Goal: Information Seeking & Learning: Learn about a topic

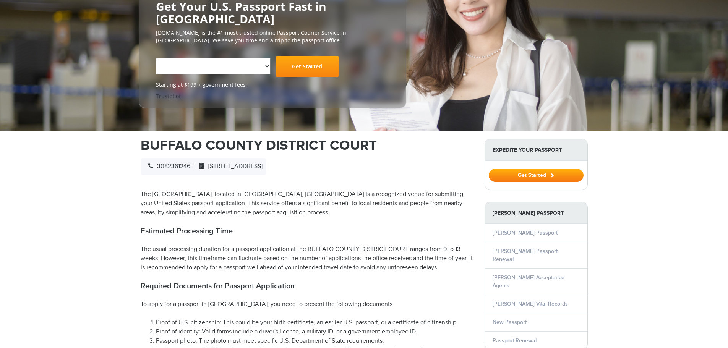
select select "**********"
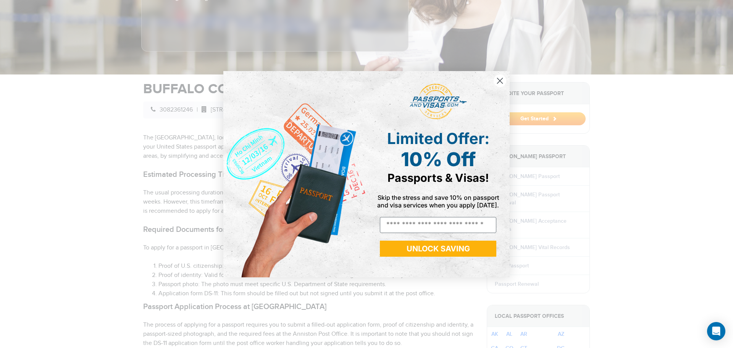
click at [500, 76] on circle "Close dialog" at bounding box center [500, 80] width 13 height 13
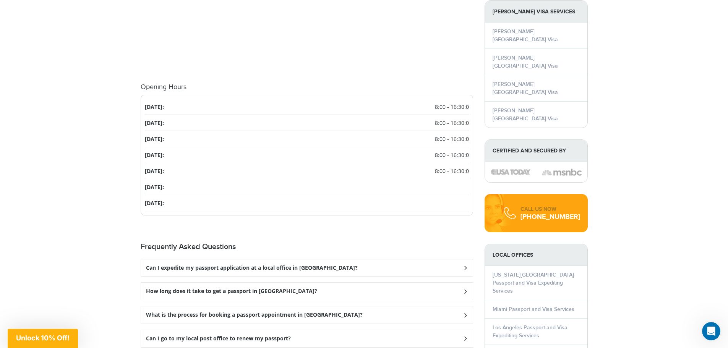
scroll to position [840, 0]
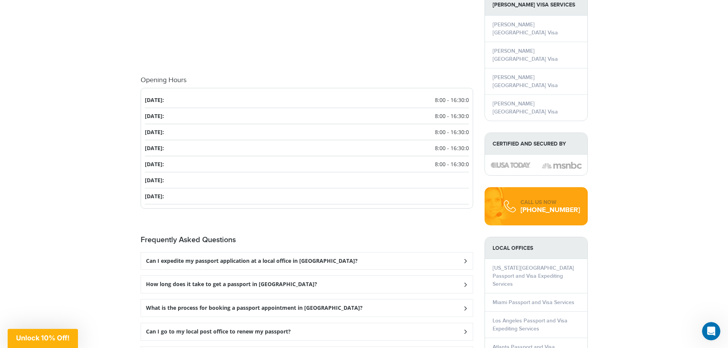
click at [394, 252] on div "Can I expedite my passport application at a local office in [GEOGRAPHIC_DATA]?" at bounding box center [306, 260] width 331 height 17
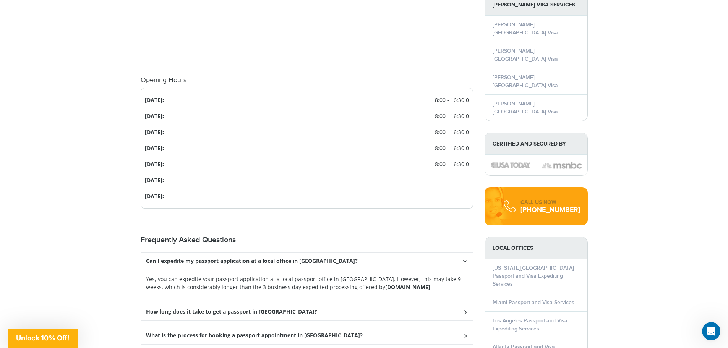
click at [381, 303] on div "How long does it take to get a passport in [GEOGRAPHIC_DATA]?" at bounding box center [306, 311] width 331 height 17
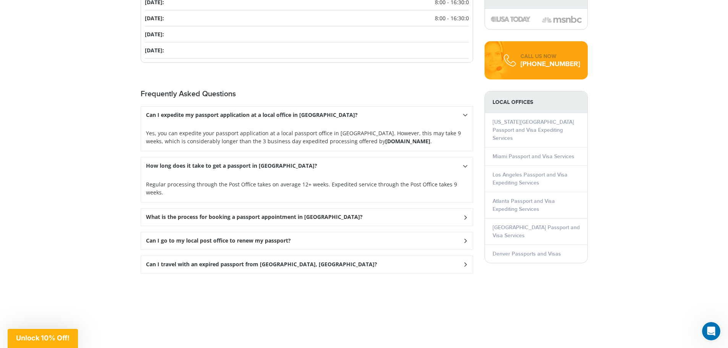
scroll to position [993, 0]
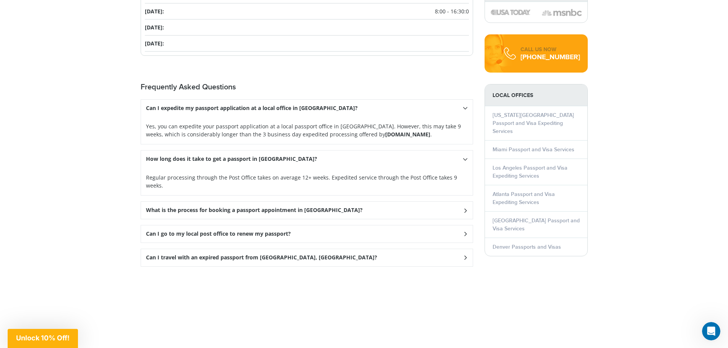
click at [282, 207] on h3 "What is the process for booking a passport appointment in [GEOGRAPHIC_DATA]?" at bounding box center [254, 210] width 217 height 6
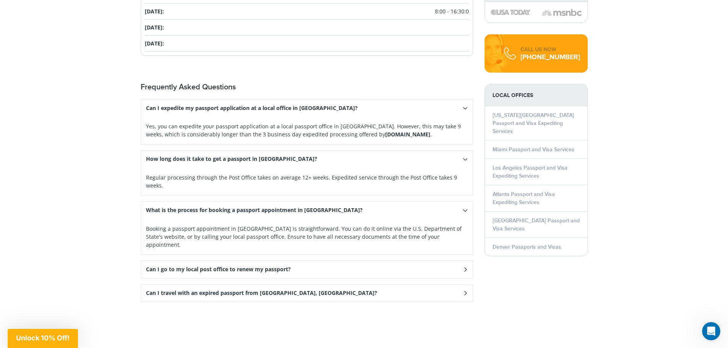
click at [276, 290] on h3 "Can I travel with an expired passport from [GEOGRAPHIC_DATA], [GEOGRAPHIC_DATA]?" at bounding box center [261, 293] width 231 height 6
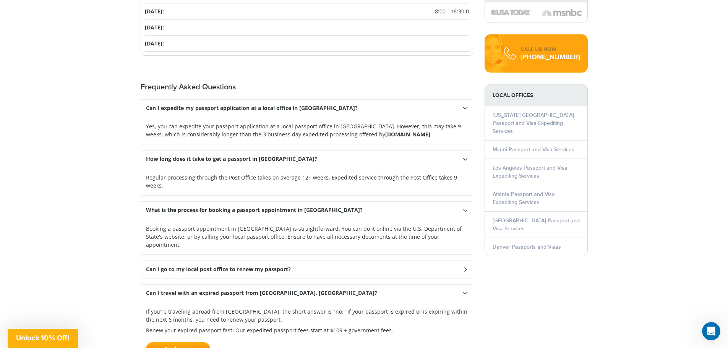
click at [279, 261] on div "Can I go to my local post office to renew my passport?" at bounding box center [306, 269] width 331 height 17
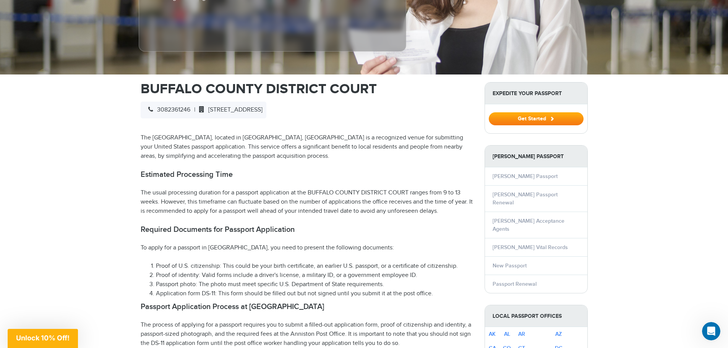
scroll to position [153, 0]
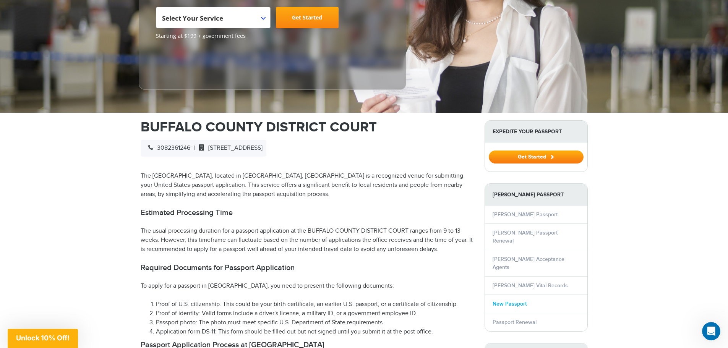
click at [510, 301] on link "New Passport" at bounding box center [509, 304] width 34 height 6
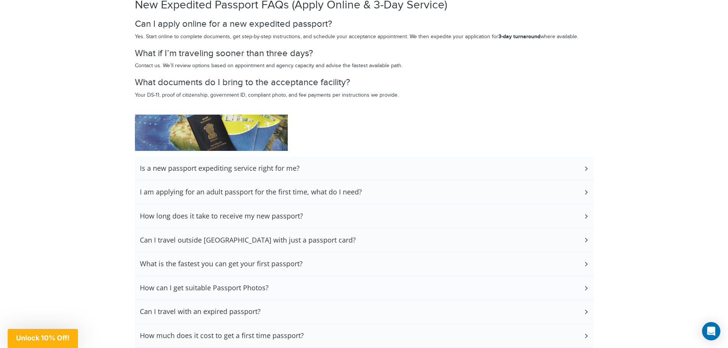
scroll to position [1375, 0]
click at [350, 163] on div "Is a new passport expediting service right for me?" at bounding box center [364, 168] width 458 height 24
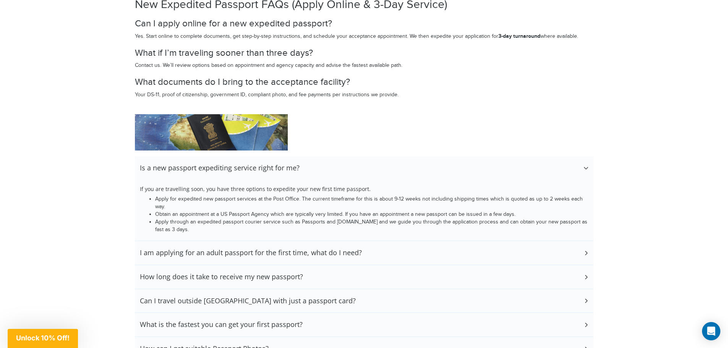
click at [350, 163] on div "Is a new passport expediting service right for me?" at bounding box center [364, 168] width 458 height 24
